Goal: Task Accomplishment & Management: Manage account settings

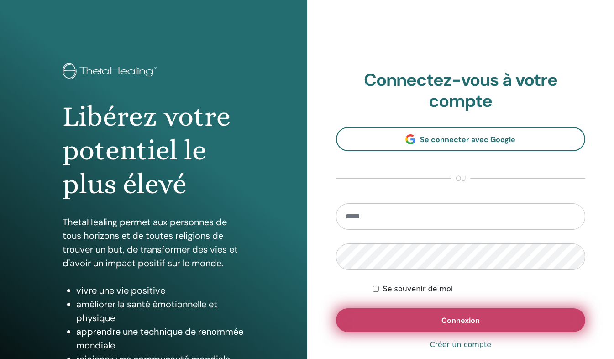
type input "**********"
click at [416, 310] on button "Connexion" at bounding box center [461, 320] width 250 height 24
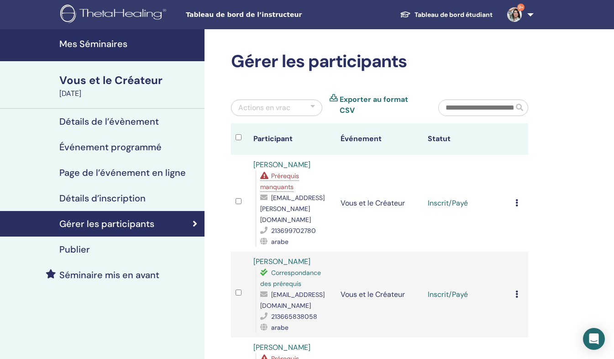
click at [515, 198] on td "Annuler l'inscription Ne pas certifier automatiquement Marquer comme payé Marqu…" at bounding box center [519, 203] width 17 height 97
click at [517, 199] on icon at bounding box center [516, 202] width 3 height 7
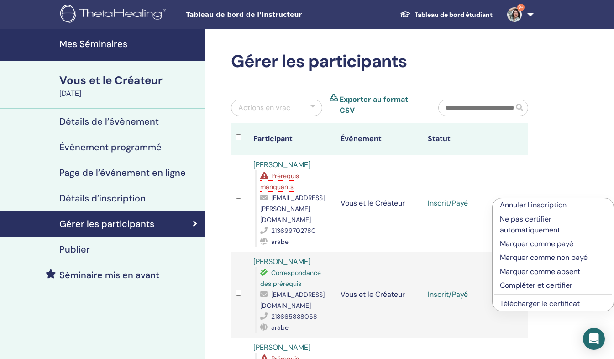
click at [548, 284] on p "Compléter et certifier" at bounding box center [553, 285] width 106 height 11
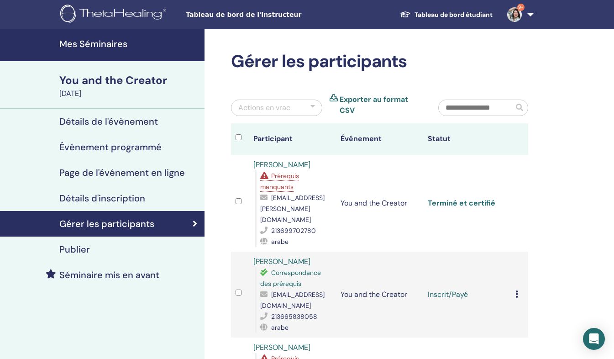
click at [479, 198] on link "Terminé et certifié" at bounding box center [462, 203] width 68 height 10
click at [517, 290] on icon at bounding box center [516, 293] width 3 height 7
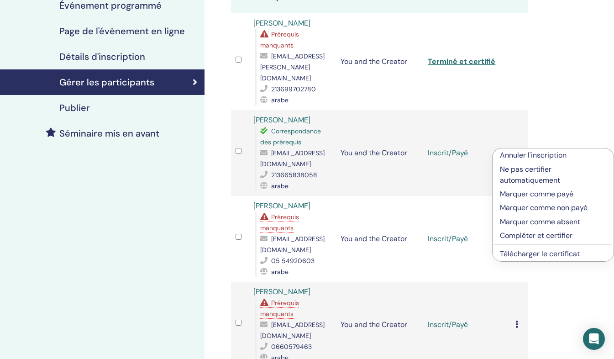
scroll to position [141, 0]
click at [548, 236] on p "Compléter et certifier" at bounding box center [553, 235] width 106 height 11
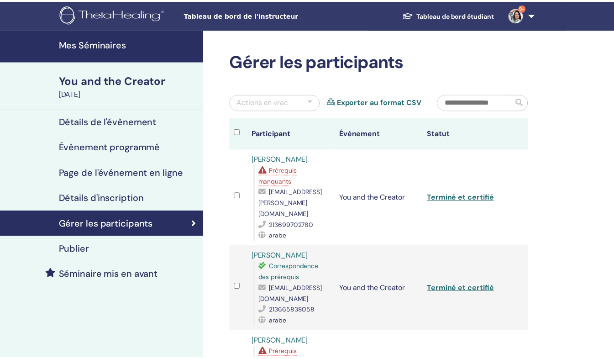
scroll to position [141, 0]
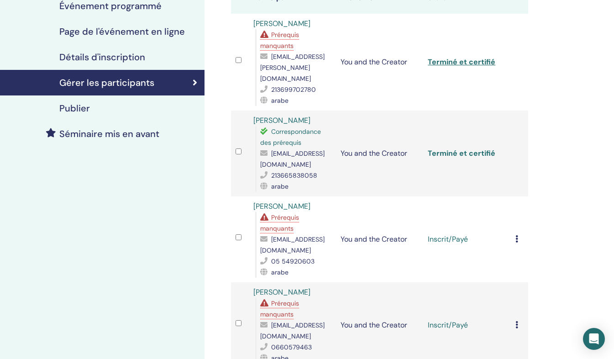
click at [479, 149] on link "Terminé et certifié" at bounding box center [462, 153] width 68 height 10
click at [514, 237] on td "Annuler l'inscription Ne pas certifier automatiquement Marquer comme payé Marqu…" at bounding box center [519, 239] width 17 height 86
click at [514, 236] on td "Annuler l'inscription Ne pas certifier automatiquement Marquer comme payé Marqu…" at bounding box center [519, 239] width 17 height 86
click at [515, 235] on icon at bounding box center [516, 238] width 3 height 7
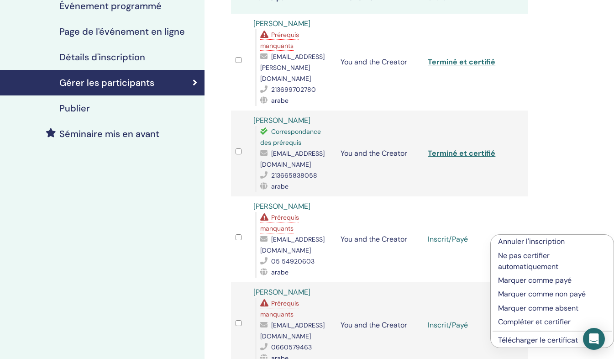
click at [547, 320] on p "Compléter et certifier" at bounding box center [552, 321] width 108 height 11
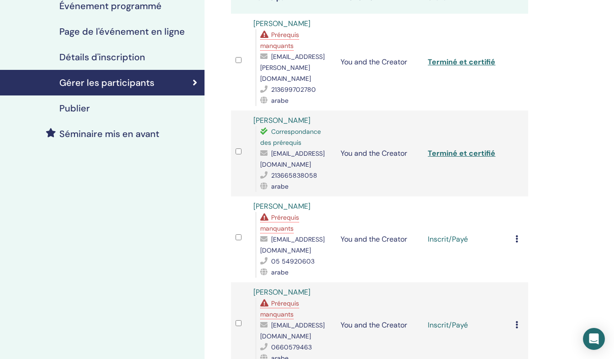
click at [519, 234] on div "Annuler l'inscription Ne pas certifier automatiquement Marquer comme payé Marqu…" at bounding box center [519, 239] width 8 height 11
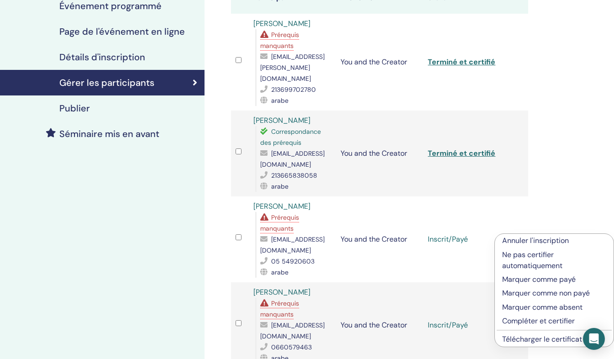
click at [528, 323] on p "Compléter et certifier" at bounding box center [554, 320] width 104 height 11
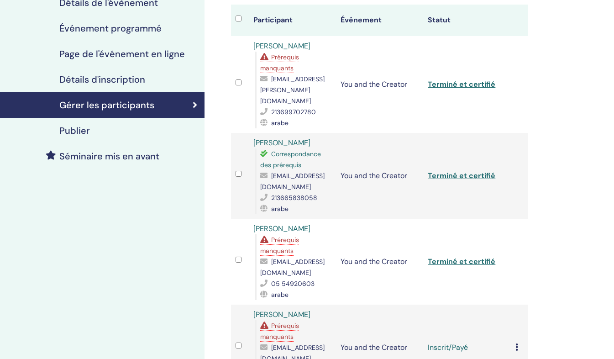
scroll to position [141, 0]
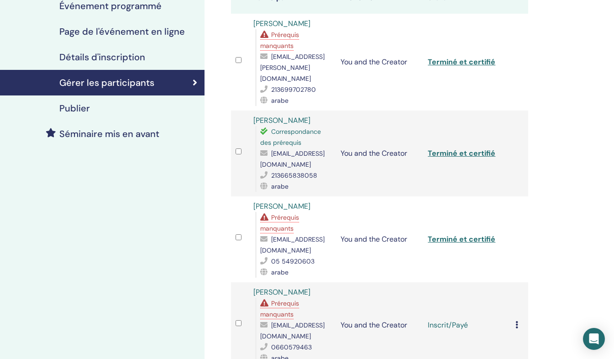
click at [514, 315] on td "Annuler l'inscription Ne pas certifier automatiquement Marquer comme payé Marqu…" at bounding box center [519, 325] width 17 height 86
click at [515, 321] on icon at bounding box center [516, 324] width 3 height 7
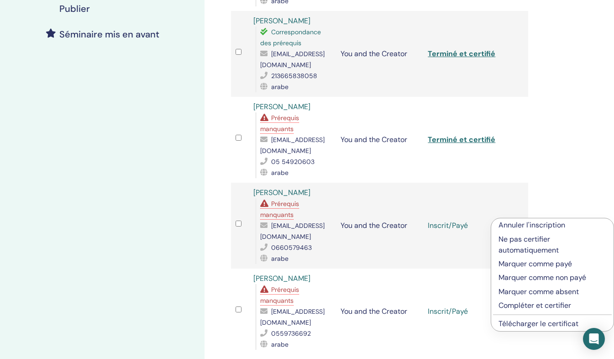
scroll to position [243, 0]
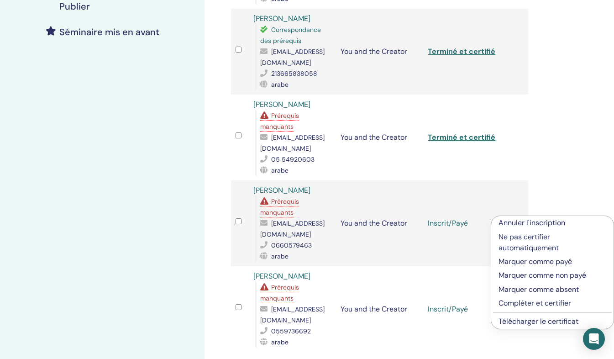
click at [541, 305] on p "Compléter et certifier" at bounding box center [552, 303] width 108 height 11
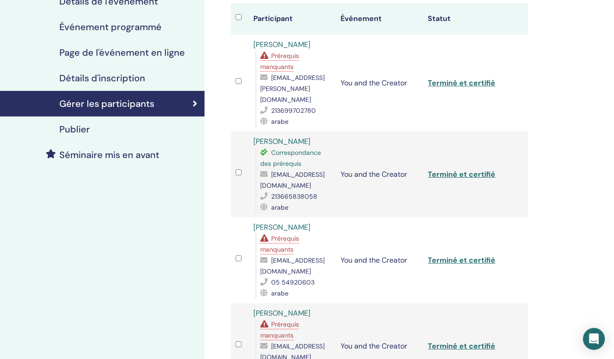
scroll to position [125, 0]
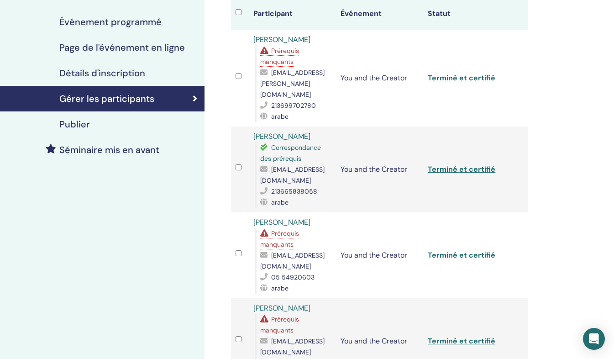
click at [475, 251] on link "Terminé et certifié" at bounding box center [462, 255] width 68 height 10
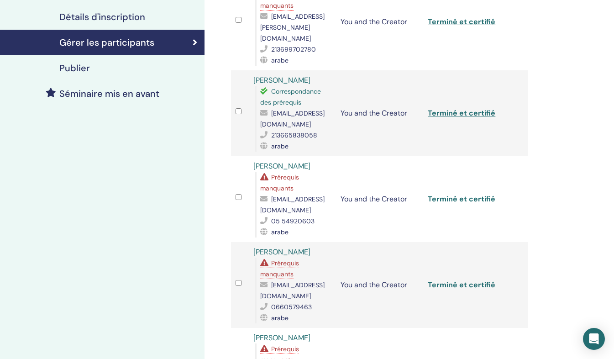
scroll to position [226, 0]
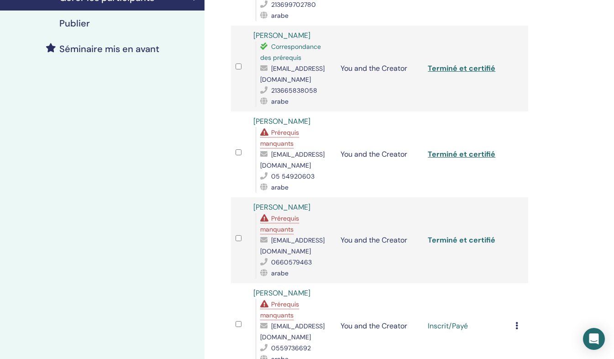
click at [458, 235] on link "Terminé et certifié" at bounding box center [462, 240] width 68 height 10
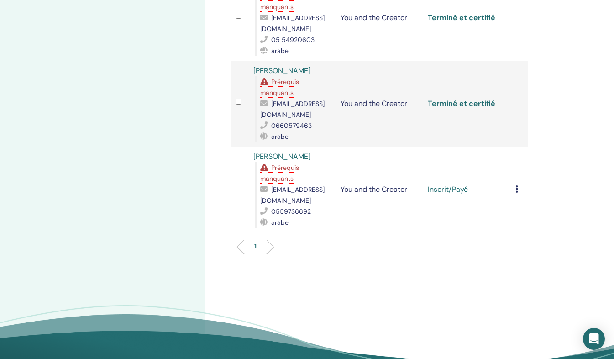
scroll to position [363, 0]
click at [443, 99] on link "Terminé et certifié" at bounding box center [462, 103] width 68 height 10
click at [517, 185] on icon at bounding box center [516, 188] width 3 height 7
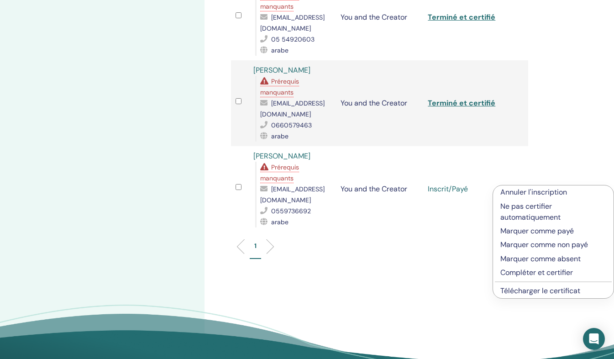
click at [538, 272] on p "Compléter et certifier" at bounding box center [553, 272] width 106 height 11
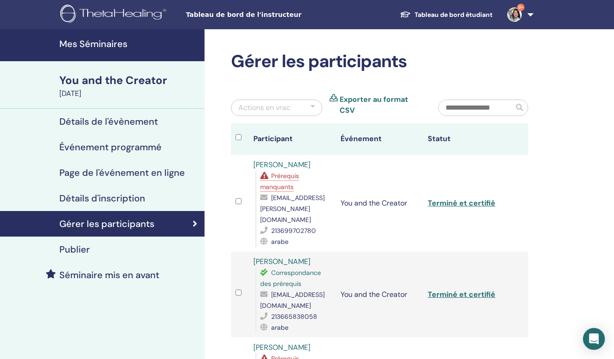
click at [281, 260] on link "Roumayssa Amouri" at bounding box center [281, 261] width 57 height 10
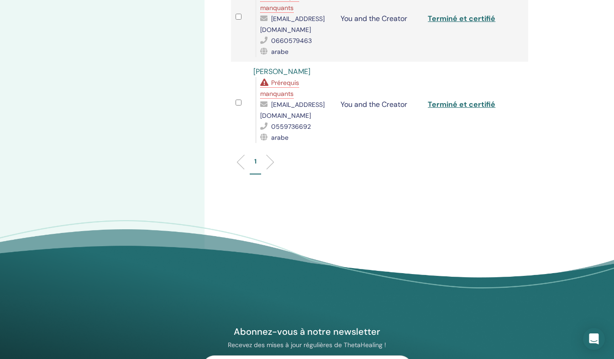
scroll to position [447, 0]
click at [468, 100] on link "Terminé et certifié" at bounding box center [462, 105] width 68 height 10
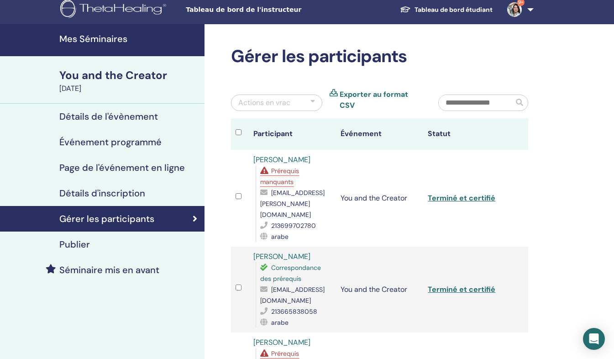
scroll to position [0, 0]
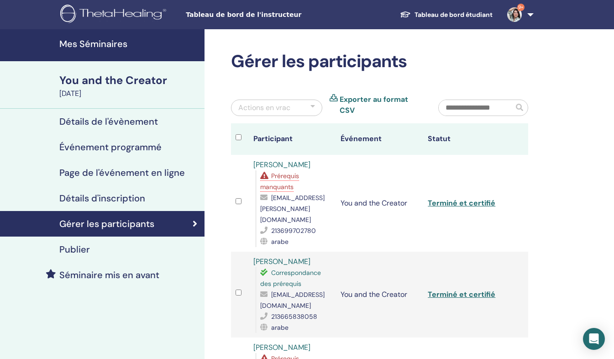
click at [440, 14] on link "Tableau de bord étudiant" at bounding box center [445, 14] width 107 height 17
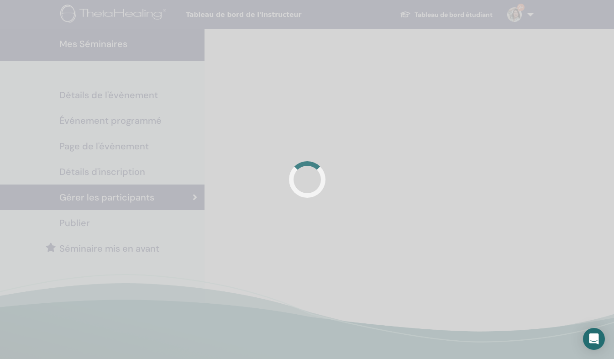
scroll to position [217, 0]
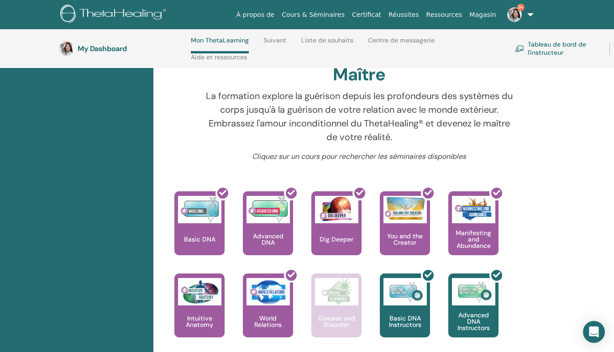
scroll to position [367, 0]
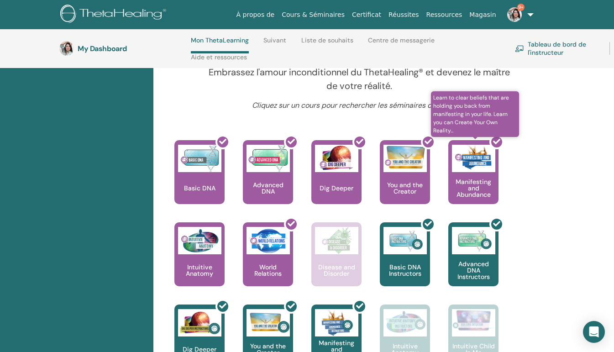
click at [469, 184] on div at bounding box center [479, 176] width 50 height 82
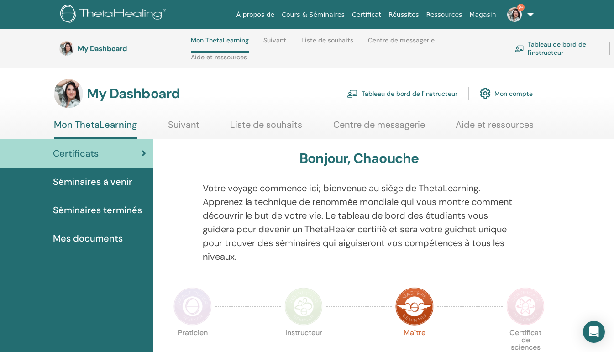
scroll to position [367, 0]
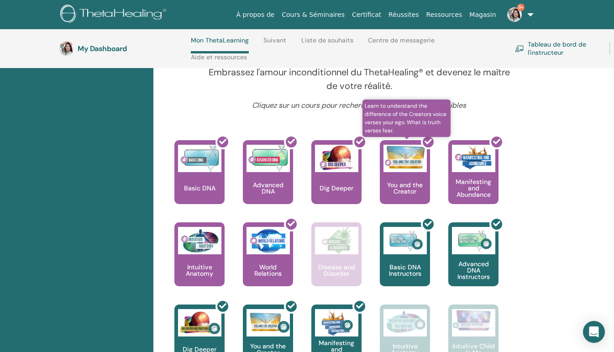
click at [406, 170] on div at bounding box center [410, 176] width 50 height 82
